Goal: Task Accomplishment & Management: Manage account settings

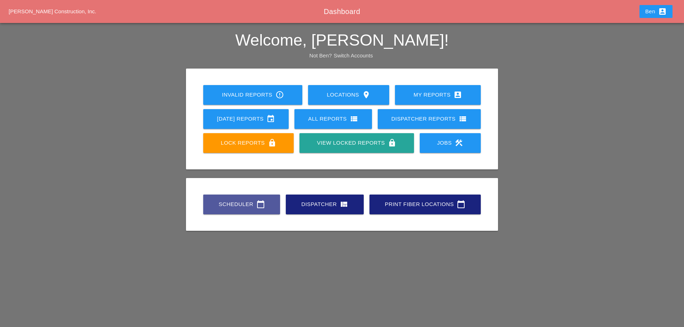
click at [226, 206] on div "Scheduler calendar_today" at bounding box center [242, 204] width 54 height 9
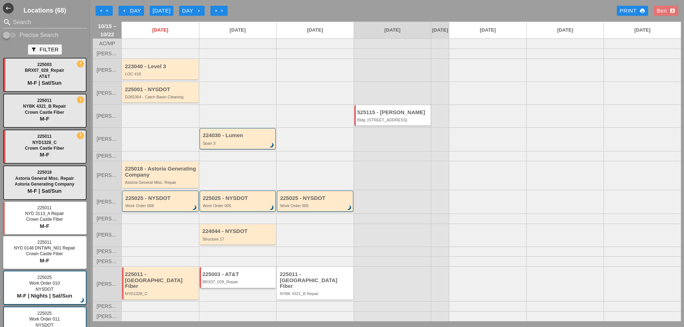
click at [251, 278] on div "225003 - AT&T" at bounding box center [239, 275] width 72 height 6
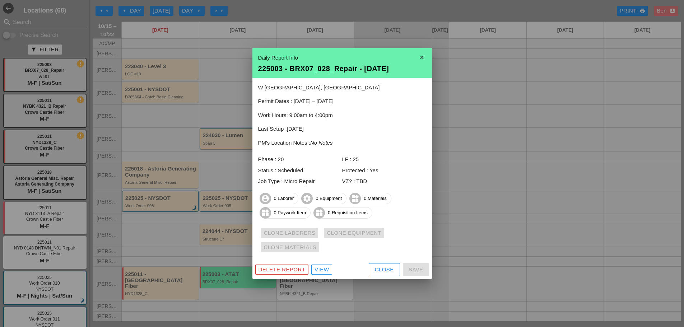
click at [323, 270] on div "View" at bounding box center [322, 270] width 14 height 8
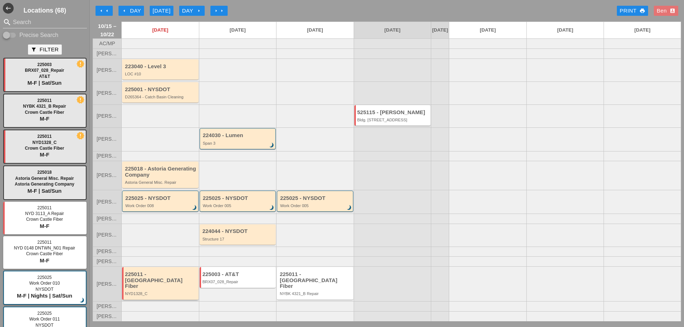
click at [165, 285] on div "225011 - [GEOGRAPHIC_DATA] Fiber" at bounding box center [161, 281] width 72 height 18
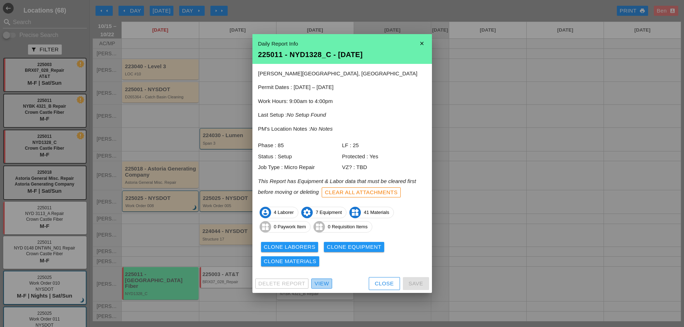
click at [316, 280] on div "View" at bounding box center [322, 284] width 14 height 8
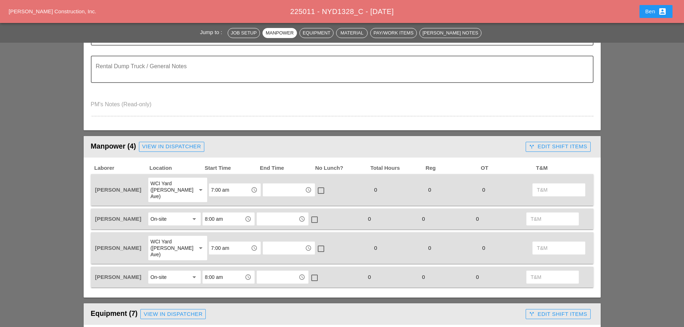
scroll to position [299, 0]
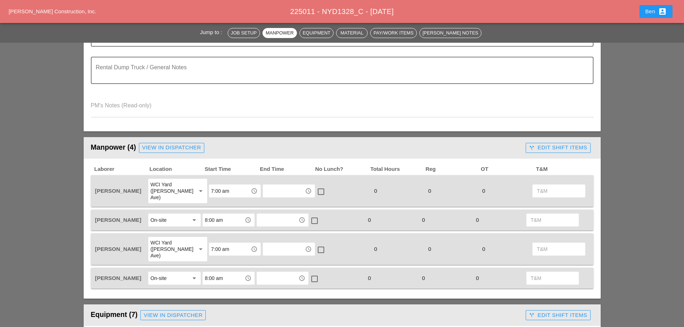
drag, startPoint x: 55, startPoint y: 133, endPoint x: 50, endPoint y: 142, distance: 10.0
drag, startPoint x: 47, startPoint y: 148, endPoint x: 62, endPoint y: 159, distance: 19.0
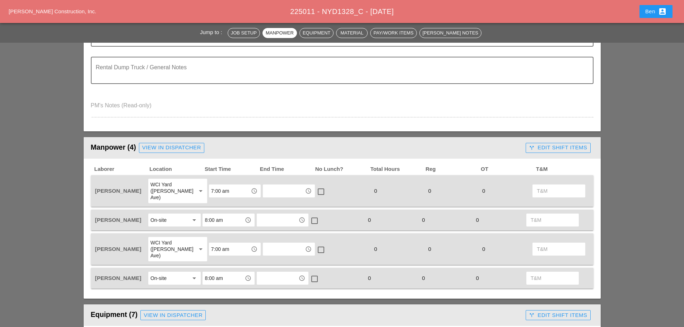
drag, startPoint x: 45, startPoint y: 66, endPoint x: 48, endPoint y: 76, distance: 10.5
drag, startPoint x: 57, startPoint y: 79, endPoint x: 32, endPoint y: 103, distance: 34.8
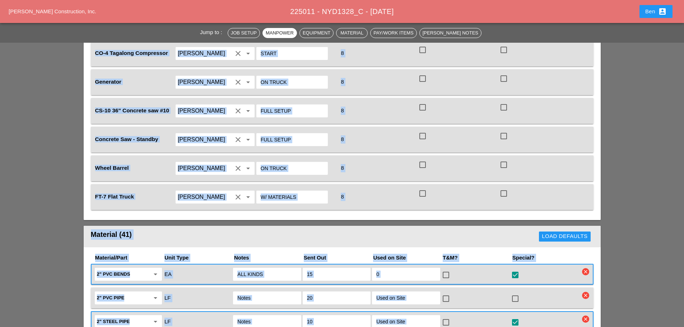
scroll to position [750, 0]
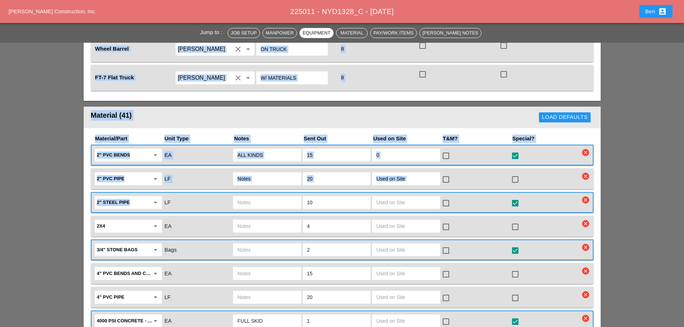
drag, startPoint x: 41, startPoint y: 89, endPoint x: 3, endPoint y: 150, distance: 72.3
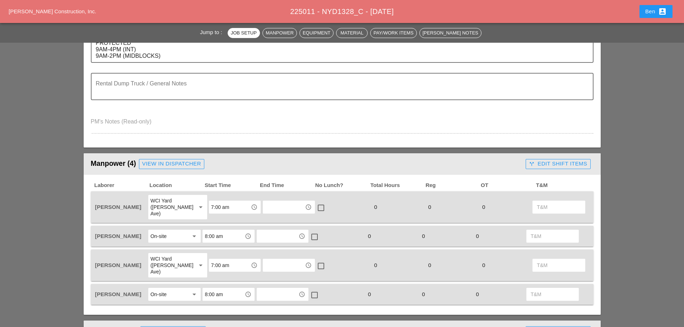
scroll to position [299, 0]
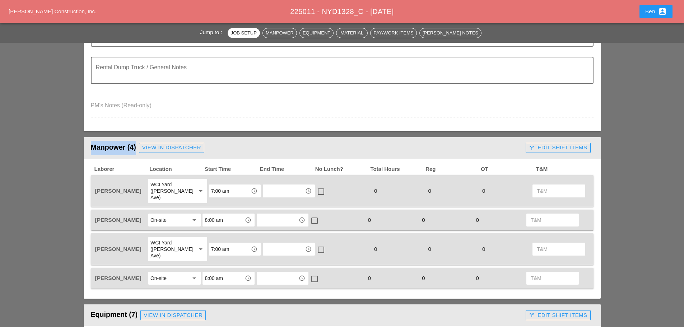
drag, startPoint x: 34, startPoint y: 166, endPoint x: 42, endPoint y: 139, distance: 27.4
drag, startPoint x: 46, startPoint y: 101, endPoint x: 22, endPoint y: 108, distance: 25.5
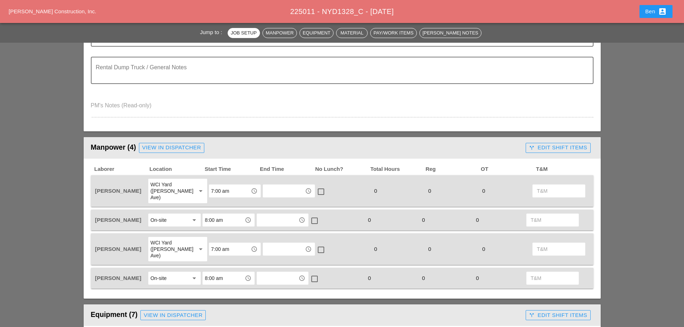
drag, startPoint x: 47, startPoint y: 89, endPoint x: 69, endPoint y: 121, distance: 38.6
drag, startPoint x: 42, startPoint y: 88, endPoint x: 22, endPoint y: 135, distance: 50.6
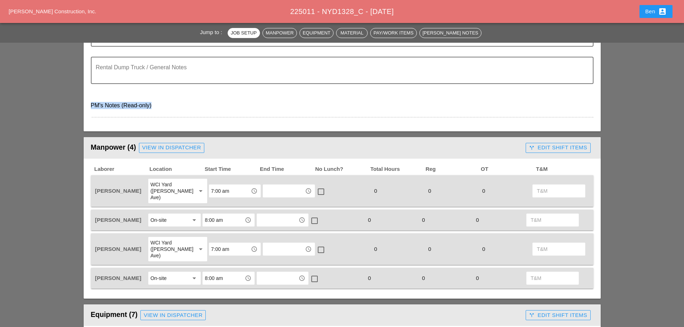
drag, startPoint x: 46, startPoint y: 91, endPoint x: 23, endPoint y: 98, distance: 23.6
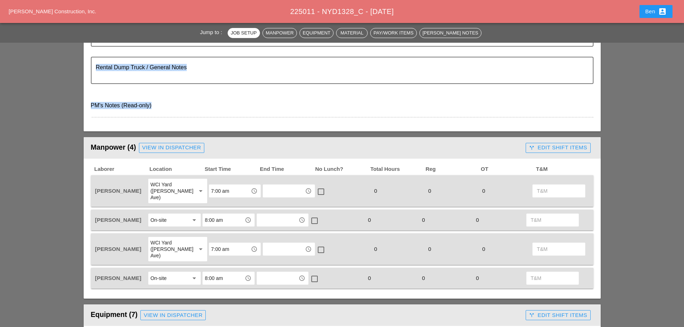
drag, startPoint x: 40, startPoint y: 81, endPoint x: 68, endPoint y: 98, distance: 32.6
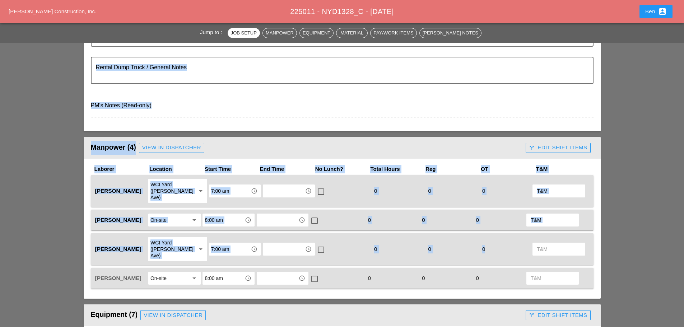
drag, startPoint x: 47, startPoint y: 84, endPoint x: 612, endPoint y: 237, distance: 585.1
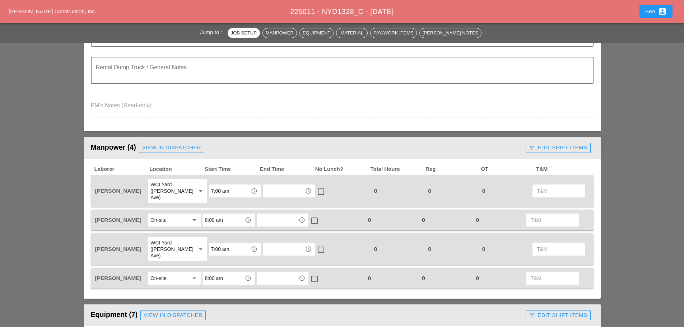
drag, startPoint x: 53, startPoint y: 69, endPoint x: 41, endPoint y: 87, distance: 21.0
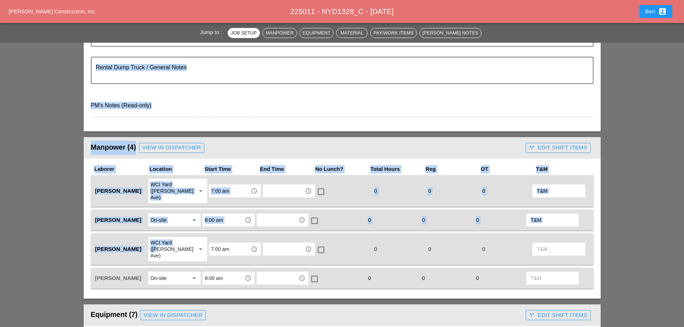
drag, startPoint x: 35, startPoint y: 71, endPoint x: 60, endPoint y: 165, distance: 96.5
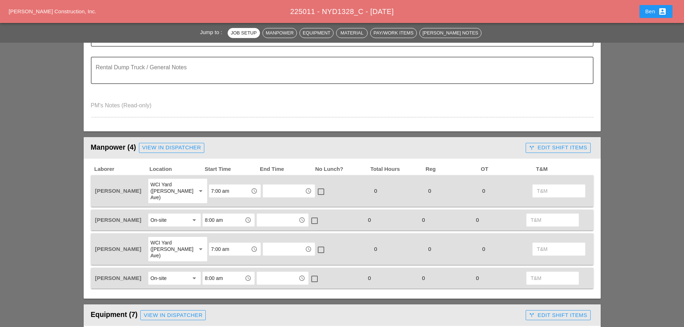
drag, startPoint x: 52, startPoint y: 96, endPoint x: 38, endPoint y: 99, distance: 14.7
